Goal: Task Accomplishment & Management: Use online tool/utility

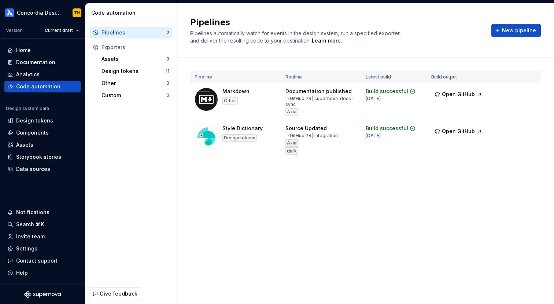
scroll to position [1450, 0]
click at [47, 118] on div "Design tokens" at bounding box center [34, 120] width 37 height 7
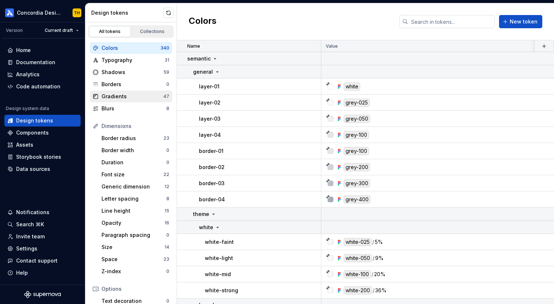
click at [135, 96] on div "Gradients" at bounding box center [132, 96] width 62 height 7
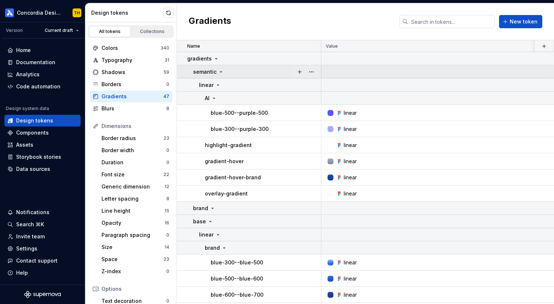
click at [220, 70] on icon at bounding box center [221, 72] width 6 height 6
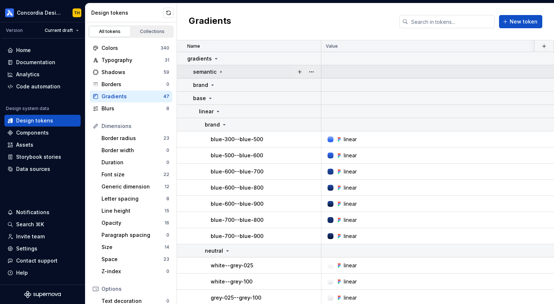
click at [220, 70] on icon at bounding box center [221, 72] width 6 height 6
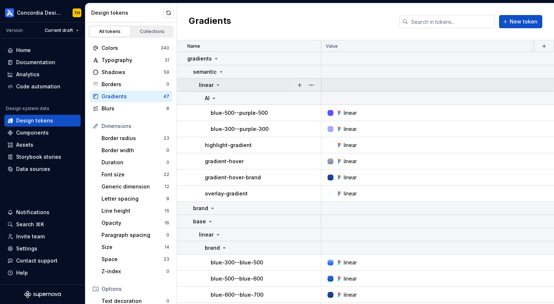
click at [216, 84] on icon at bounding box center [218, 85] width 6 height 6
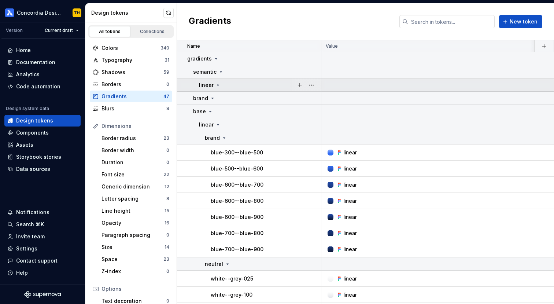
click at [216, 84] on icon at bounding box center [218, 85] width 6 height 6
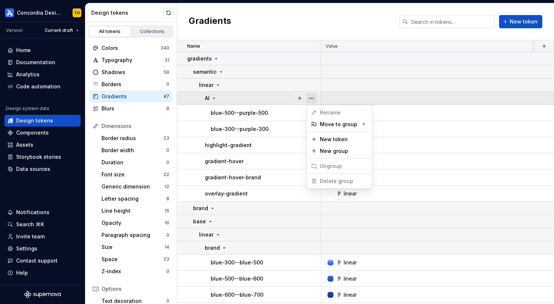
click at [311, 99] on button "button" at bounding box center [311, 98] width 10 height 10
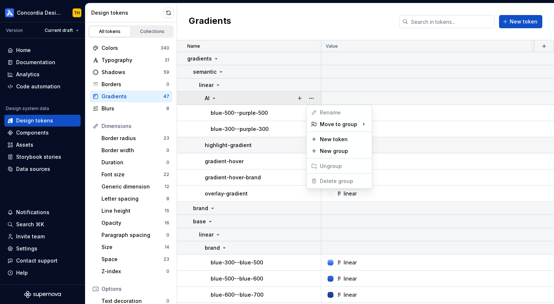
click at [271, 149] on html "Concordia Design System TH Version Current draft Home Documentation Analytics C…" at bounding box center [277, 152] width 554 height 304
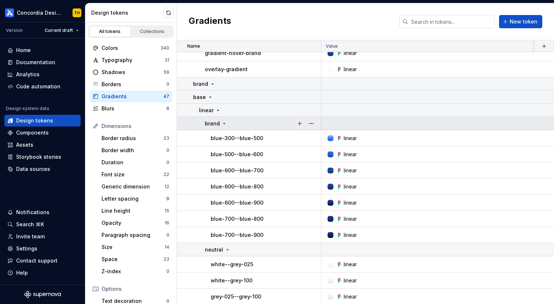
scroll to position [118, 0]
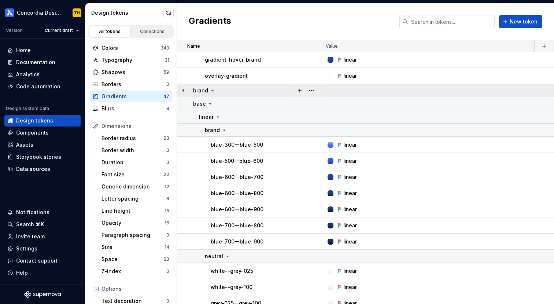
click at [213, 88] on icon at bounding box center [213, 91] width 6 height 6
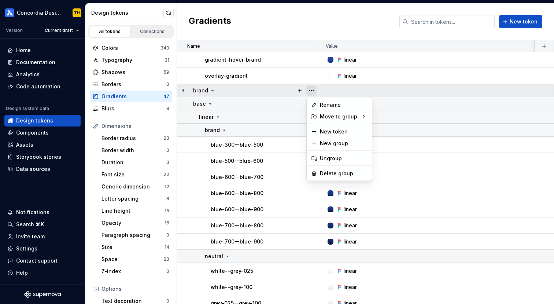
click at [315, 90] on button "button" at bounding box center [311, 90] width 10 height 10
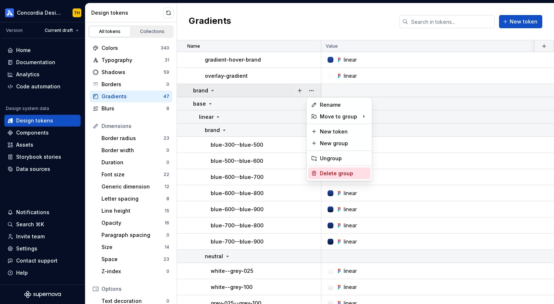
click at [330, 176] on div "Delete group" at bounding box center [344, 173] width 48 height 7
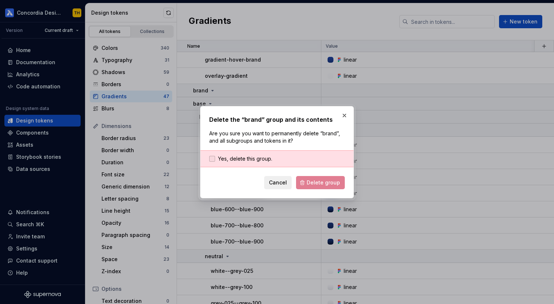
click at [262, 159] on span "Yes, delete this group." at bounding box center [245, 158] width 54 height 7
click at [312, 179] on span "Delete group" at bounding box center [323, 182] width 33 height 7
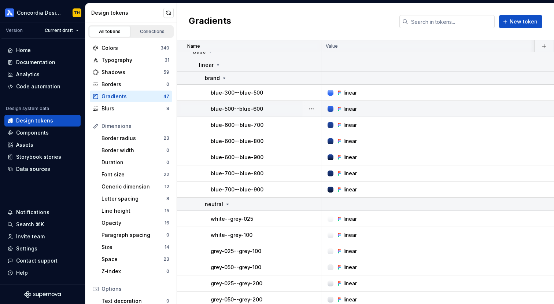
scroll to position [267, 0]
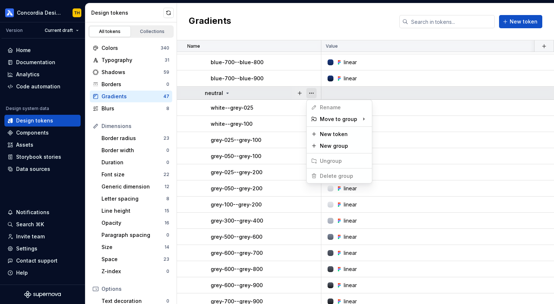
click at [307, 93] on button "button" at bounding box center [311, 93] width 10 height 10
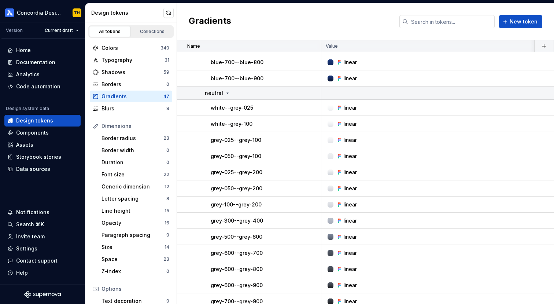
click at [273, 100] on html "Concordia Design System TH Version Current draft Home Documentation Analytics C…" at bounding box center [277, 152] width 554 height 304
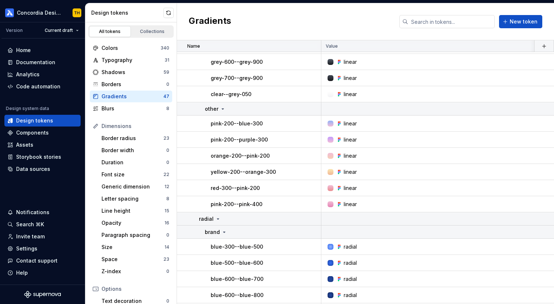
scroll to position [488, 0]
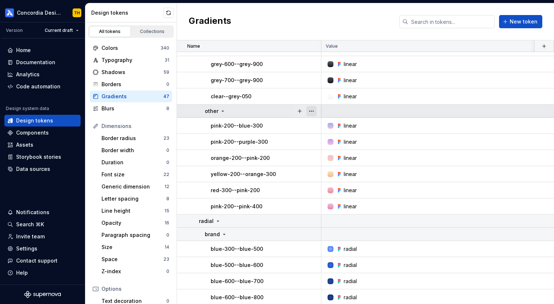
click at [315, 112] on button "button" at bounding box center [311, 111] width 10 height 10
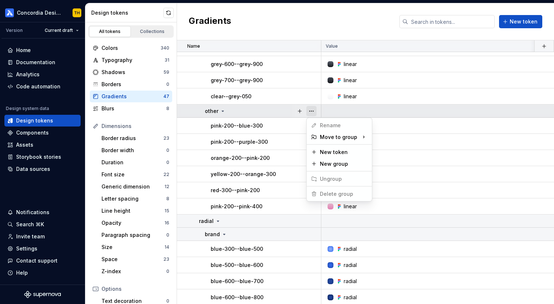
click at [315, 112] on button "button" at bounding box center [311, 111] width 10 height 10
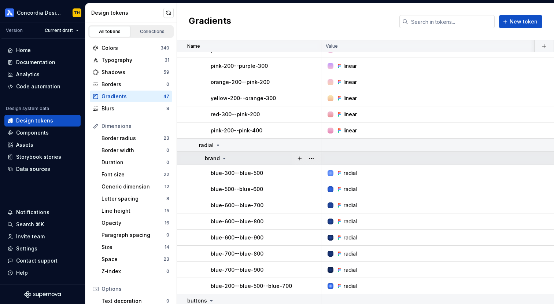
click at [230, 157] on div "brand" at bounding box center [263, 158] width 116 height 7
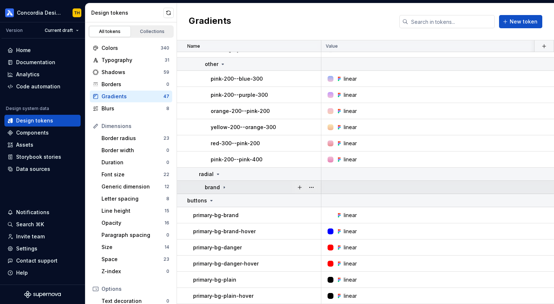
click at [222, 186] on icon at bounding box center [224, 187] width 6 height 6
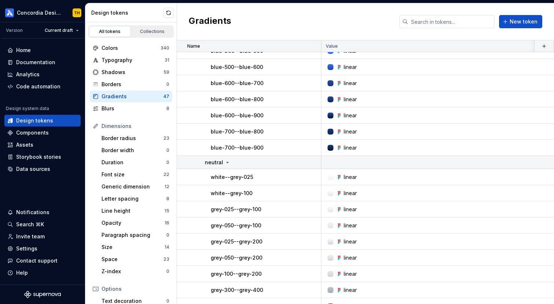
scroll to position [0, 0]
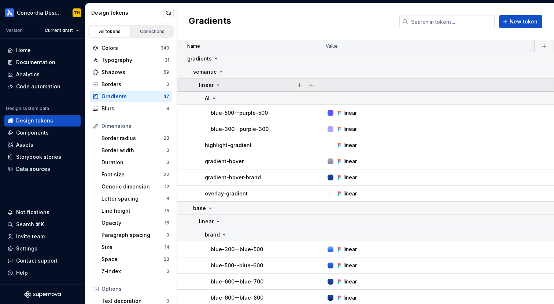
click at [217, 85] on icon at bounding box center [218, 85] width 2 height 1
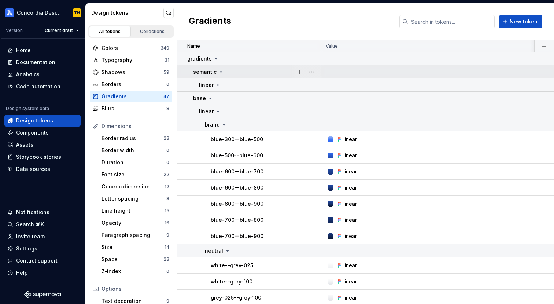
click at [221, 73] on icon at bounding box center [221, 72] width 6 height 6
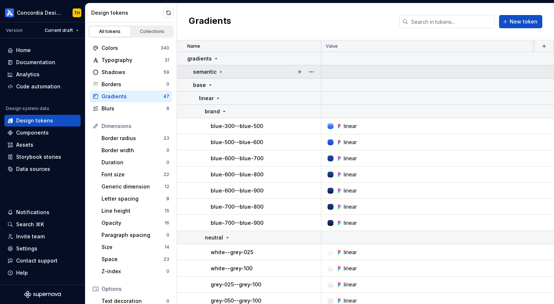
click at [221, 73] on icon at bounding box center [221, 72] width 6 height 6
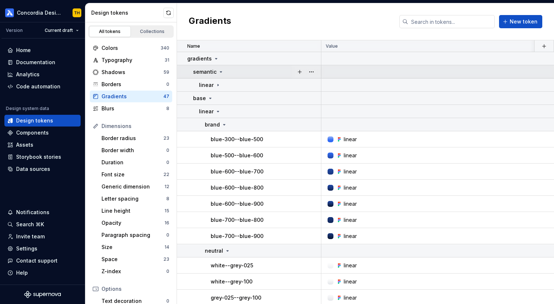
click at [221, 73] on icon at bounding box center [221, 72] width 6 height 6
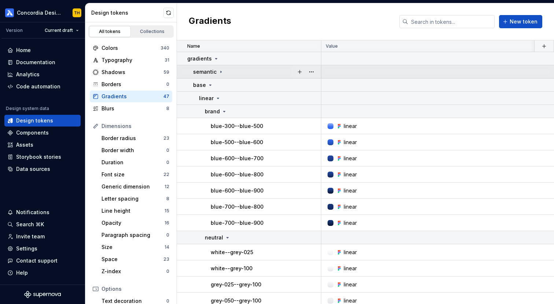
click at [221, 73] on icon at bounding box center [221, 72] width 6 height 6
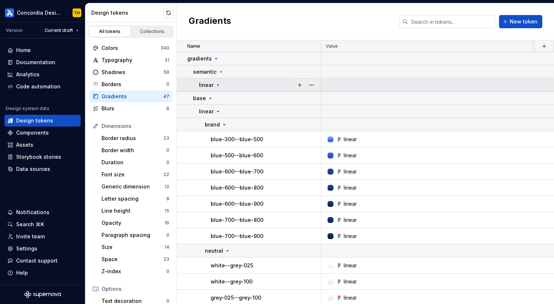
click at [220, 85] on div "linear" at bounding box center [260, 84] width 122 height 7
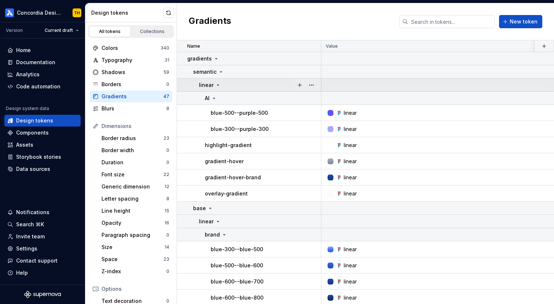
click at [220, 85] on div "linear" at bounding box center [260, 84] width 122 height 7
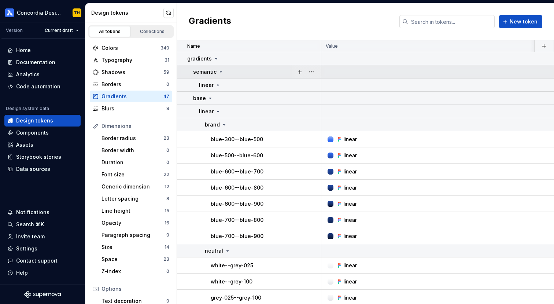
click at [220, 71] on icon at bounding box center [221, 71] width 2 height 1
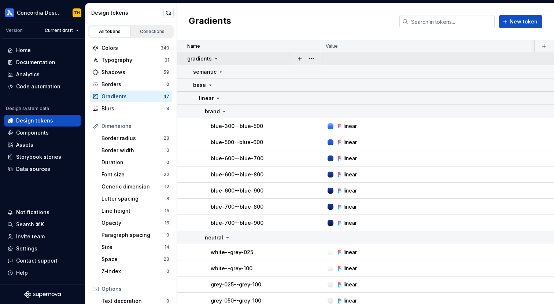
click at [215, 61] on div "gradients" at bounding box center [203, 58] width 32 height 7
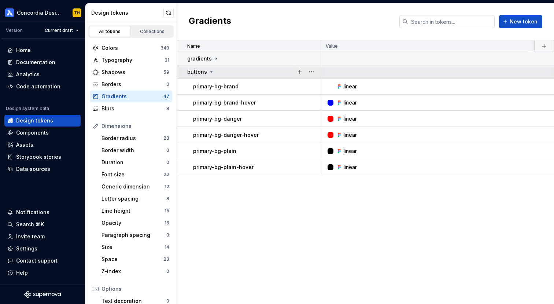
click at [212, 73] on icon at bounding box center [211, 72] width 6 height 6
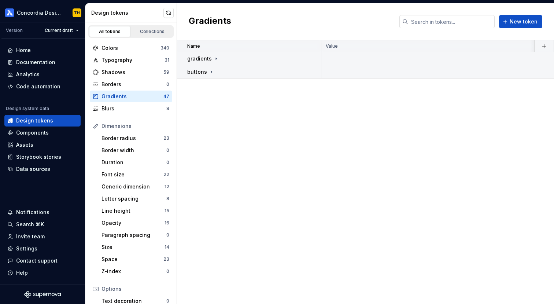
click at [242, 120] on div "Name Value light light (AAA) Collection dark Token set Description Last updated…" at bounding box center [365, 171] width 377 height 263
click at [169, 12] on button "button" at bounding box center [168, 13] width 10 height 10
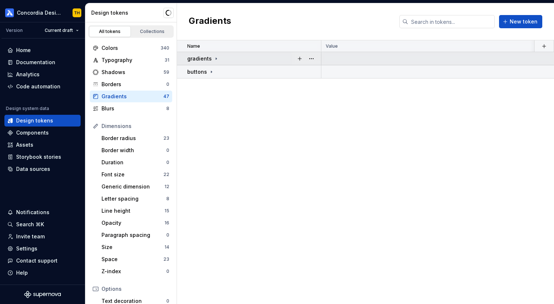
click at [215, 62] on td "gradients" at bounding box center [249, 58] width 144 height 13
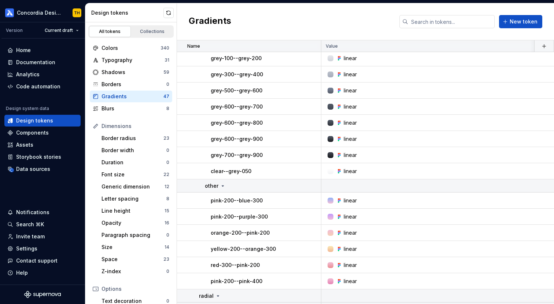
scroll to position [444, 0]
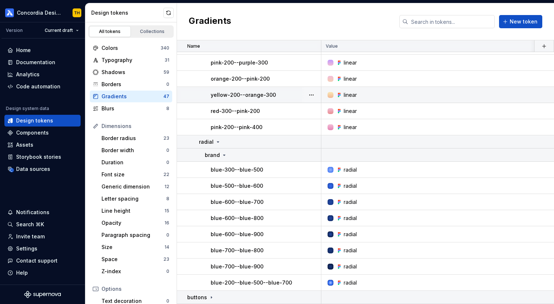
type textarea "*"
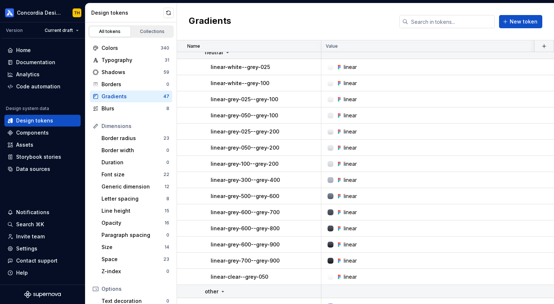
scroll to position [0, 0]
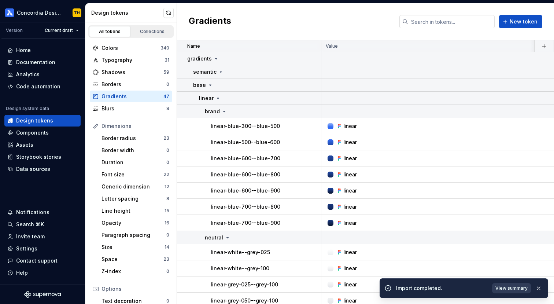
click at [504, 283] on button "View summary" at bounding box center [511, 288] width 39 height 10
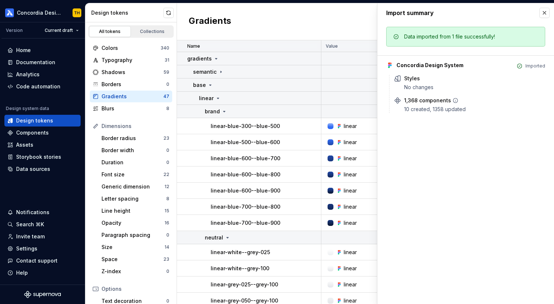
click at [452, 101] on icon at bounding box center [455, 100] width 6 height 6
click at [546, 14] on button "button" at bounding box center [544, 13] width 10 height 10
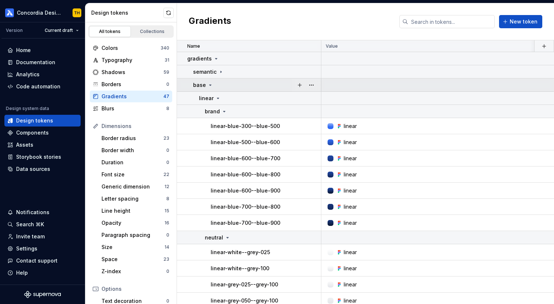
click at [223, 85] on div "base" at bounding box center [257, 84] width 128 height 7
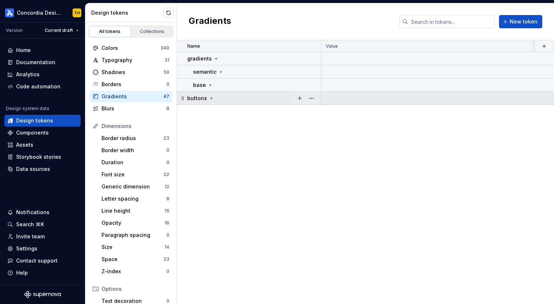
click at [218, 95] on div "buttons" at bounding box center [253, 98] width 133 height 7
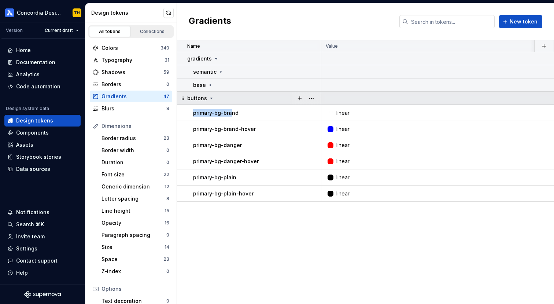
drag, startPoint x: 232, startPoint y: 113, endPoint x: 229, endPoint y: 100, distance: 14.0
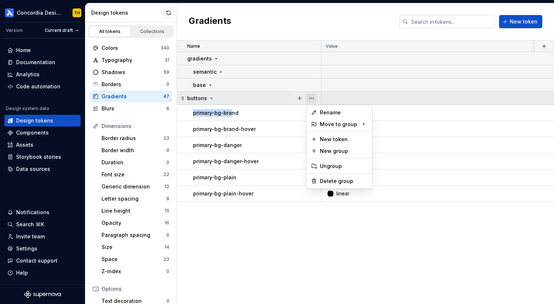
click at [313, 95] on button "button" at bounding box center [311, 98] width 10 height 10
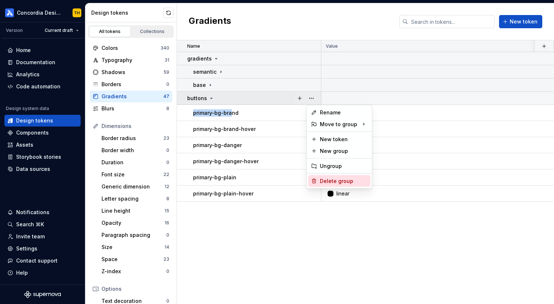
click at [333, 178] on div "Delete group" at bounding box center [344, 180] width 48 height 7
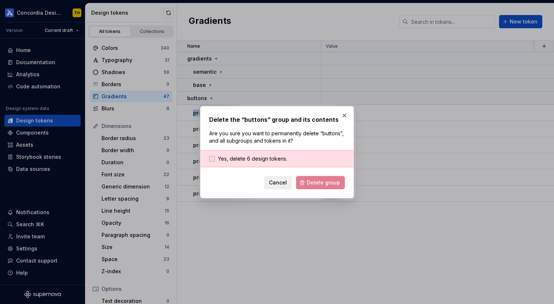
click at [282, 159] on span "Yes, delete 6 design tokens." at bounding box center [252, 158] width 69 height 7
click at [308, 178] on button "Delete group" at bounding box center [320, 182] width 49 height 13
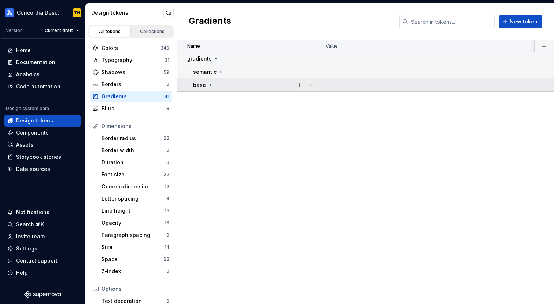
click at [213, 86] on div "base" at bounding box center [257, 84] width 128 height 7
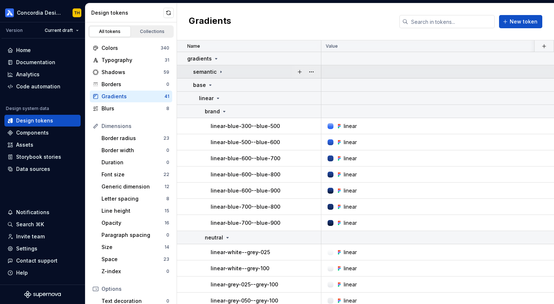
click at [216, 68] on div "semantic" at bounding box center [208, 71] width 31 height 7
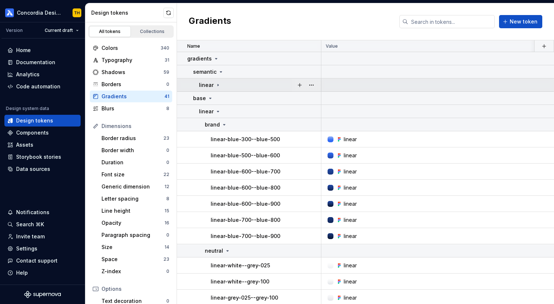
click at [220, 84] on div "linear" at bounding box center [260, 84] width 122 height 7
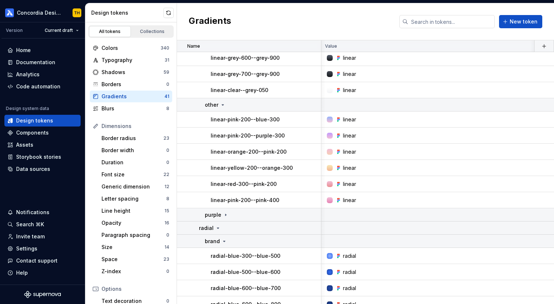
scroll to position [535, 1]
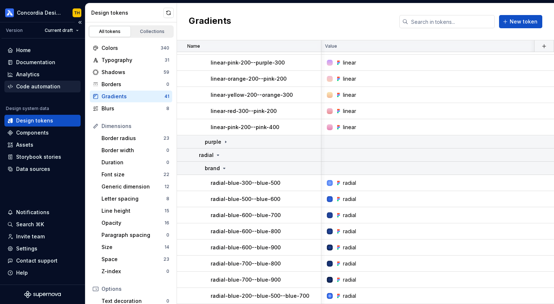
click at [56, 89] on div "Code automation" at bounding box center [38, 86] width 44 height 7
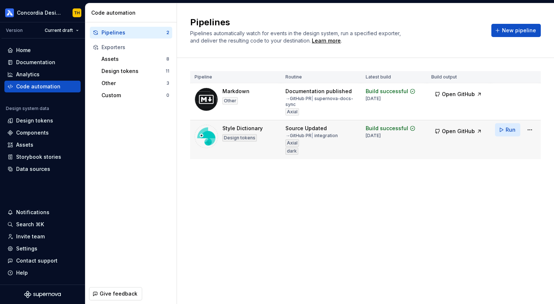
click at [511, 129] on span "Run" at bounding box center [511, 129] width 10 height 7
click at [457, 129] on span "Open GitHub" at bounding box center [458, 131] width 33 height 7
type textarea "*"
click at [451, 133] on span "Open GitHub" at bounding box center [458, 131] width 33 height 7
